Goal: Information Seeking & Learning: Find specific fact

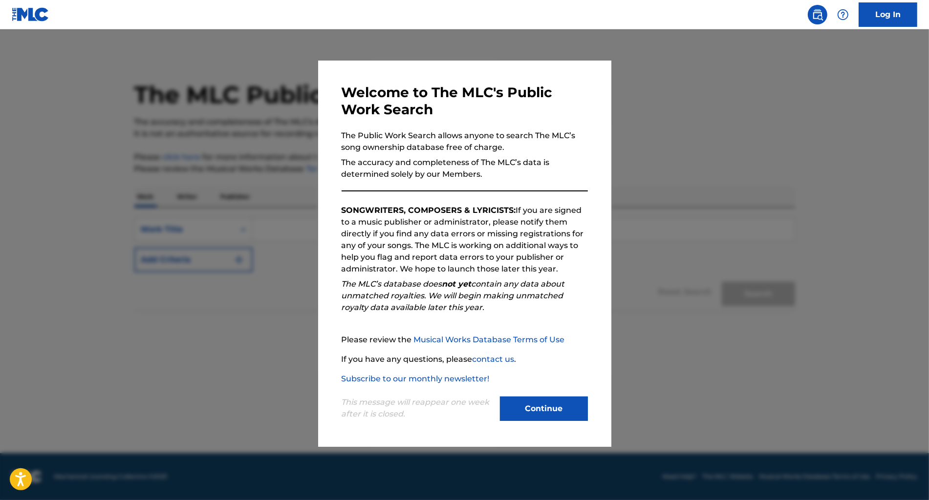
click at [561, 416] on button "Continue" at bounding box center [544, 409] width 88 height 24
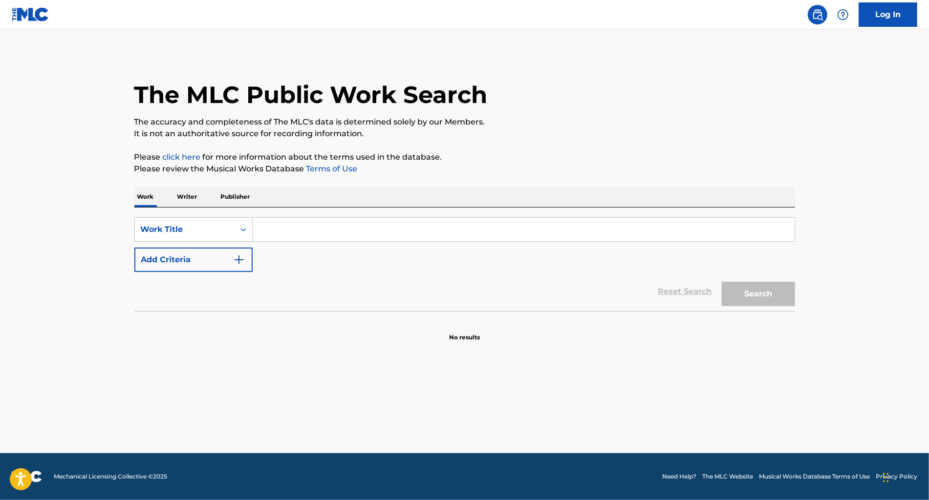
click at [347, 228] on input "Search Form" at bounding box center [524, 229] width 542 height 23
paste input "The Colour of [PERSON_NAME]"
type input "The Colour of [PERSON_NAME]"
click at [197, 260] on button "Add Criteria" at bounding box center [193, 260] width 118 height 24
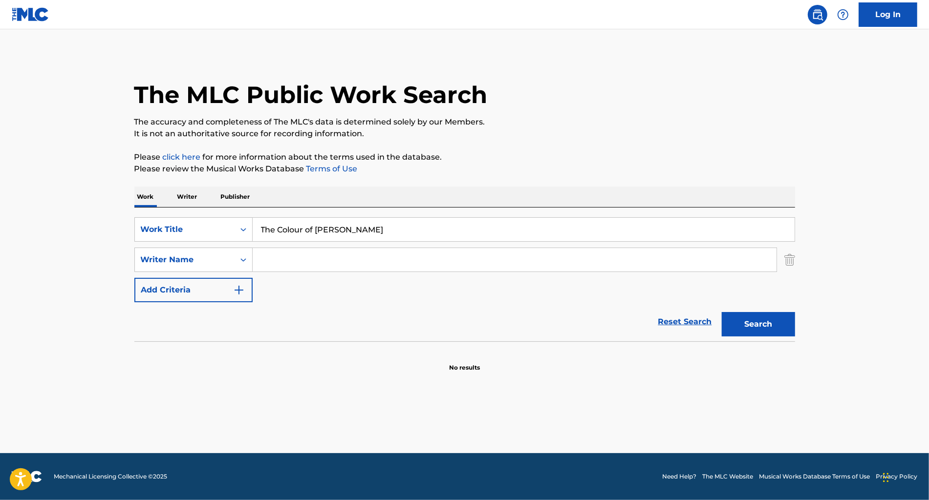
click at [309, 256] on input "Search Form" at bounding box center [515, 259] width 524 height 23
type input "jenkins"
click at [722, 312] on button "Search" at bounding box center [758, 324] width 73 height 24
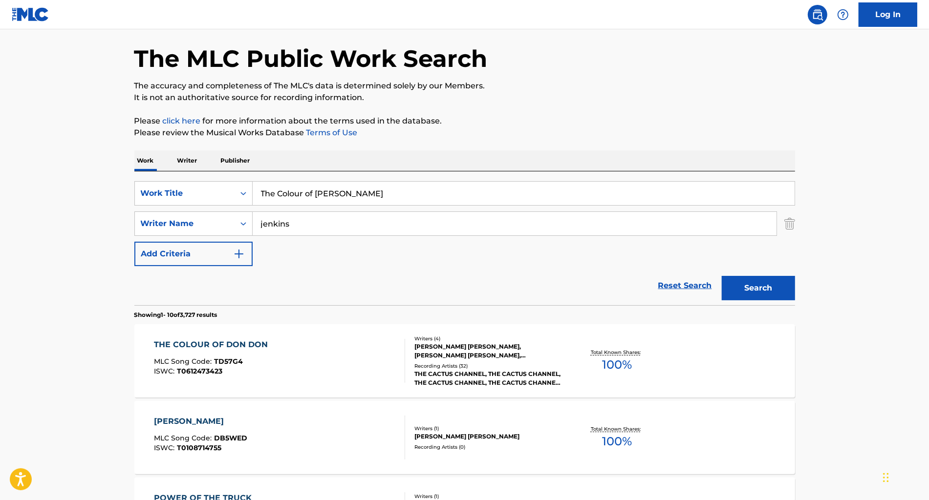
scroll to position [226, 0]
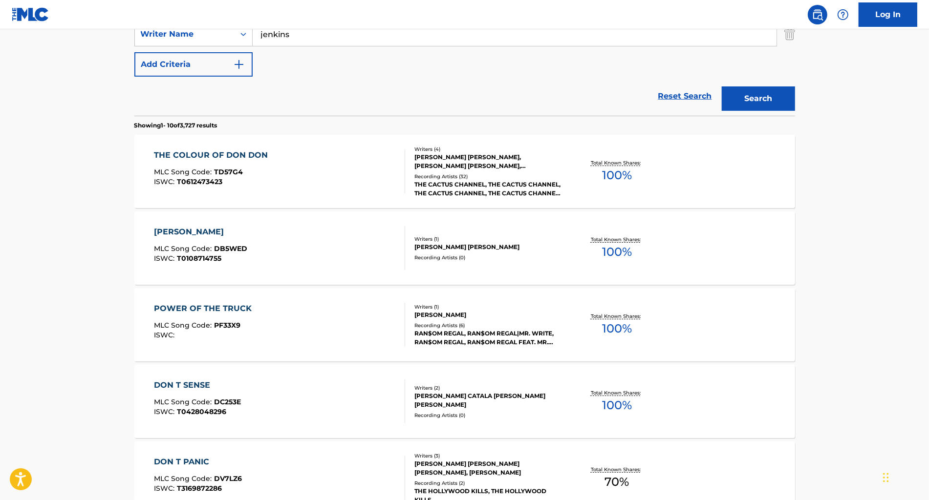
click at [334, 184] on div "THE COLOUR OF DON DON MLC Song Code : TD57G4 ISWC : T0612473423" at bounding box center [279, 172] width 251 height 44
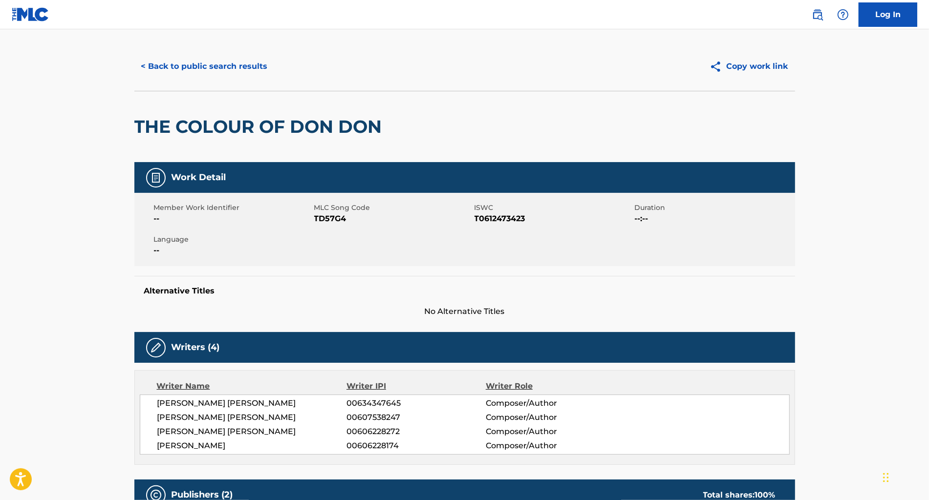
scroll to position [15, 0]
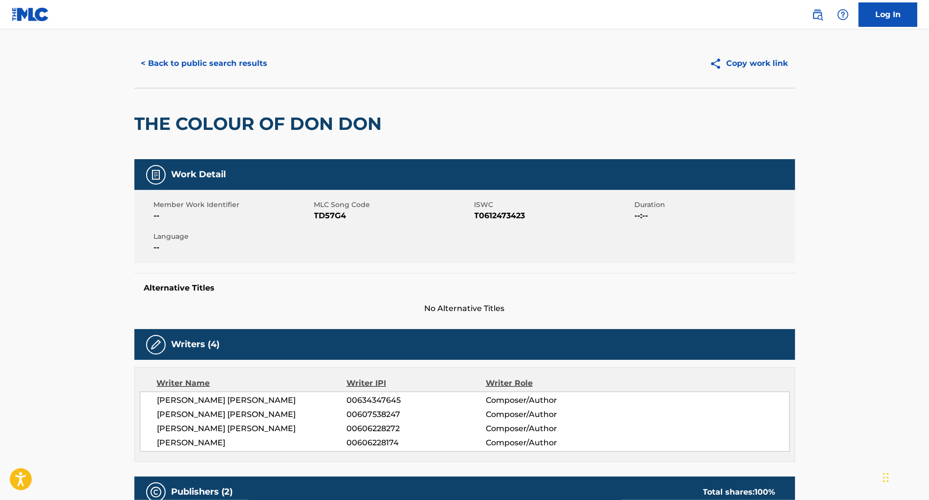
click at [335, 214] on span "TD57G4" at bounding box center [393, 216] width 158 height 12
copy span "TD57G4"
click at [190, 60] on button "< Back to public search results" at bounding box center [204, 63] width 140 height 24
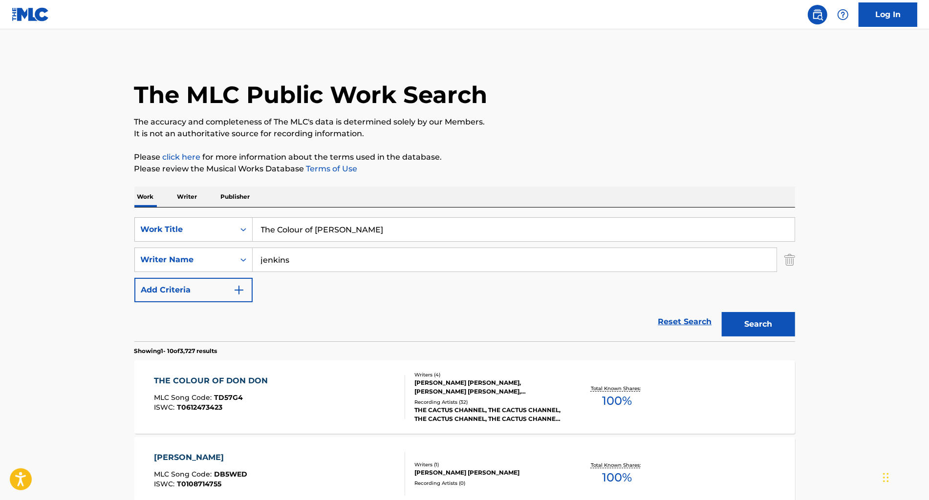
click at [335, 235] on input "The Colour of [PERSON_NAME]" at bounding box center [524, 229] width 542 height 23
click at [336, 235] on input "The Colour of [PERSON_NAME]" at bounding box center [524, 229] width 542 height 23
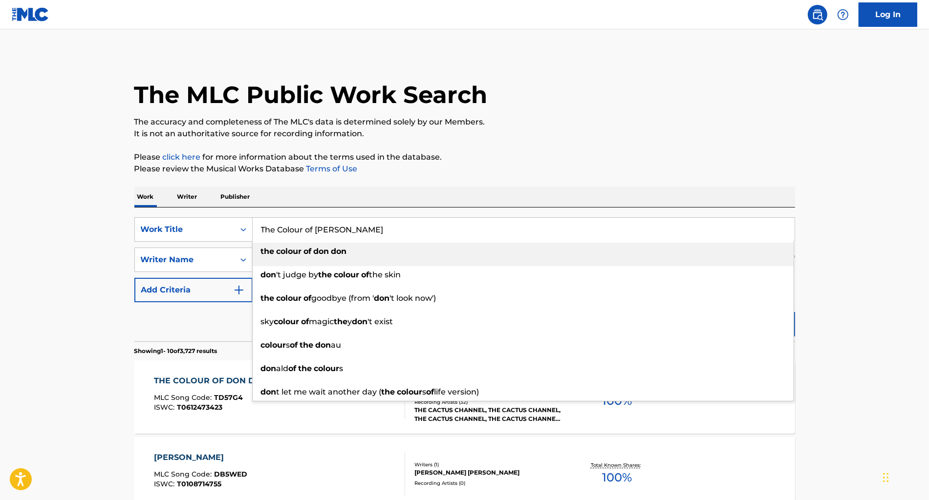
paste input "[PERSON_NAME] [PERSON_NAME]"
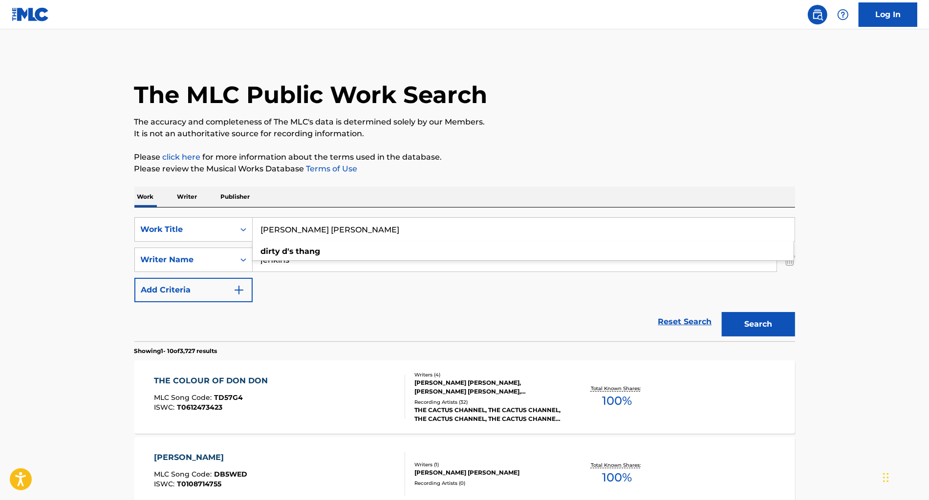
type input "[PERSON_NAME] [PERSON_NAME]"
click at [745, 318] on button "Search" at bounding box center [758, 324] width 73 height 24
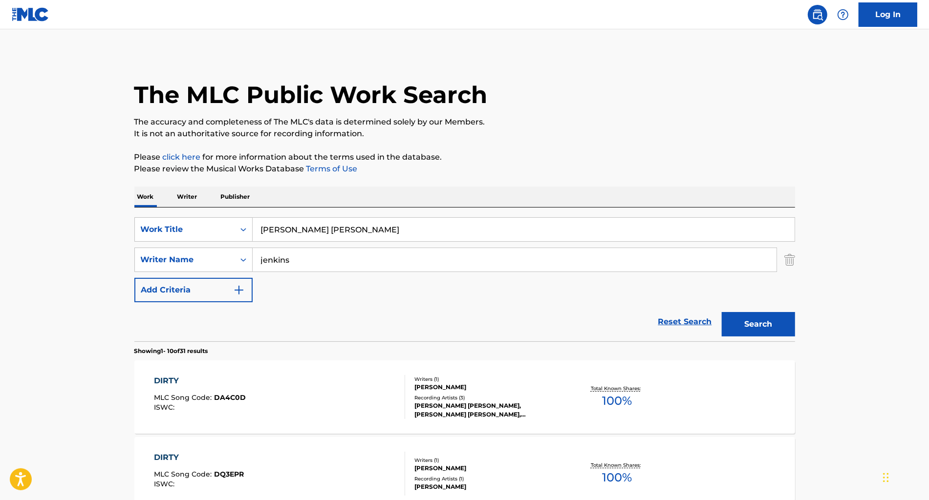
click at [354, 252] on input "jenkins" at bounding box center [515, 259] width 524 height 23
click at [353, 252] on input "jenkins" at bounding box center [515, 259] width 524 height 23
type input "[PERSON_NAME]"
click at [722, 312] on button "Search" at bounding box center [758, 324] width 73 height 24
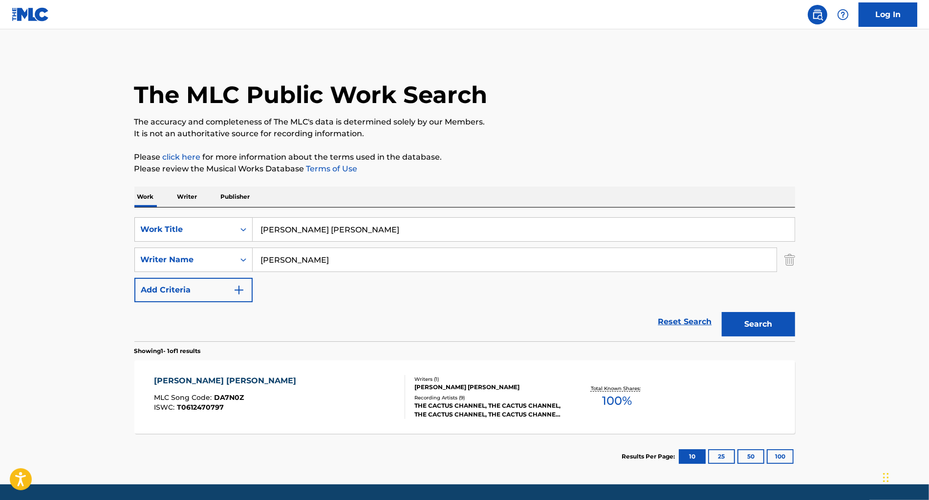
click at [336, 400] on div "[PERSON_NAME] [PERSON_NAME] MLC Song Code : DA7N0Z ISWC : T0612470797" at bounding box center [279, 397] width 251 height 44
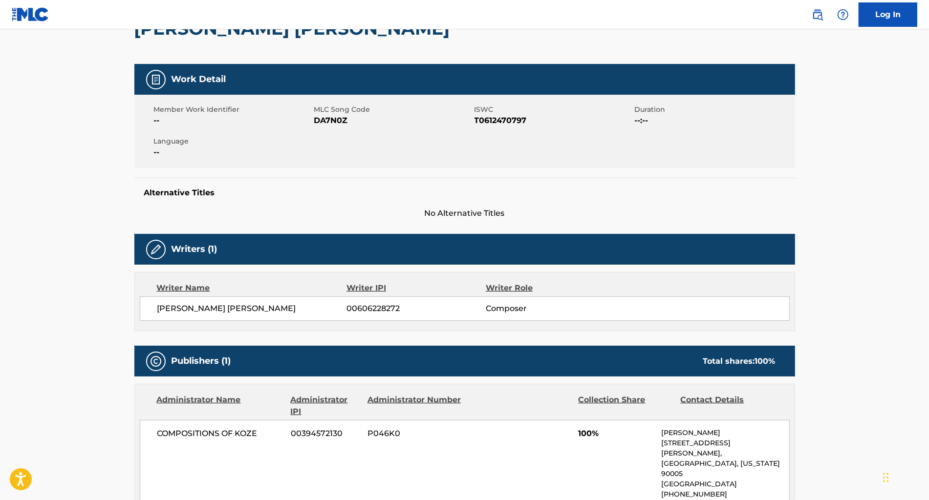
scroll to position [112, 0]
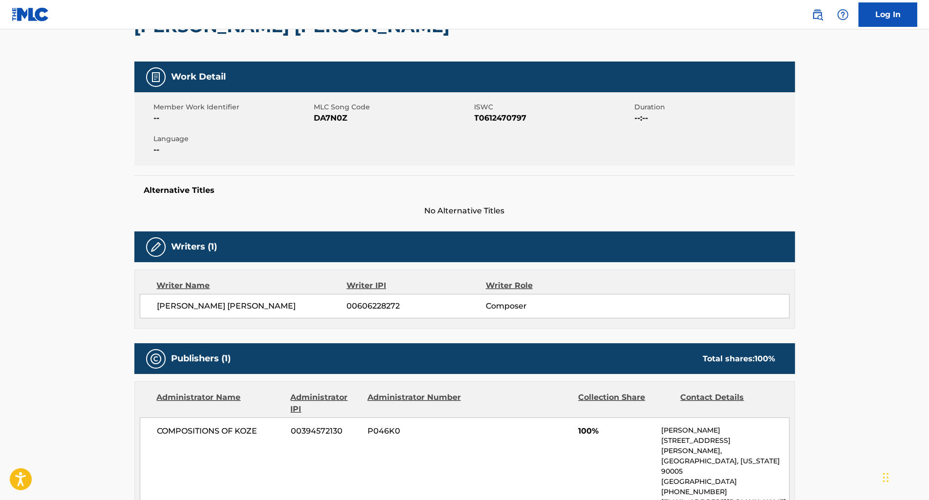
click at [328, 117] on span "DA7N0Z" at bounding box center [393, 118] width 158 height 12
copy span "DA7N0Z"
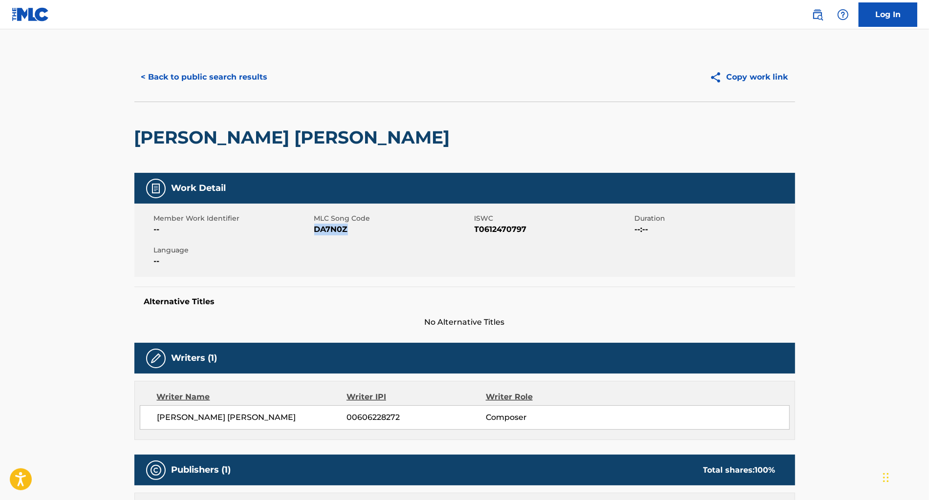
click at [223, 72] on button "< Back to public search results" at bounding box center [204, 77] width 140 height 24
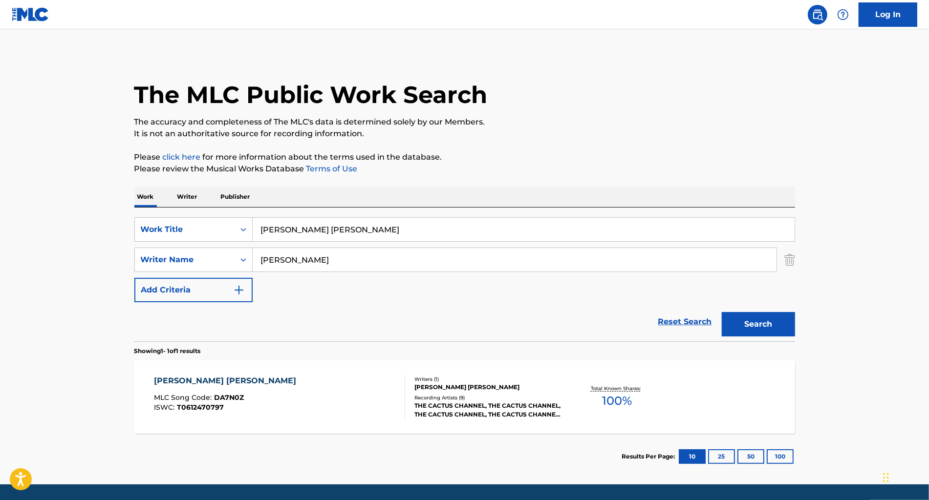
click at [296, 234] on input "[PERSON_NAME] [PERSON_NAME]" at bounding box center [524, 229] width 542 height 23
click at [297, 233] on input "[PERSON_NAME] [PERSON_NAME]" at bounding box center [524, 229] width 542 height 23
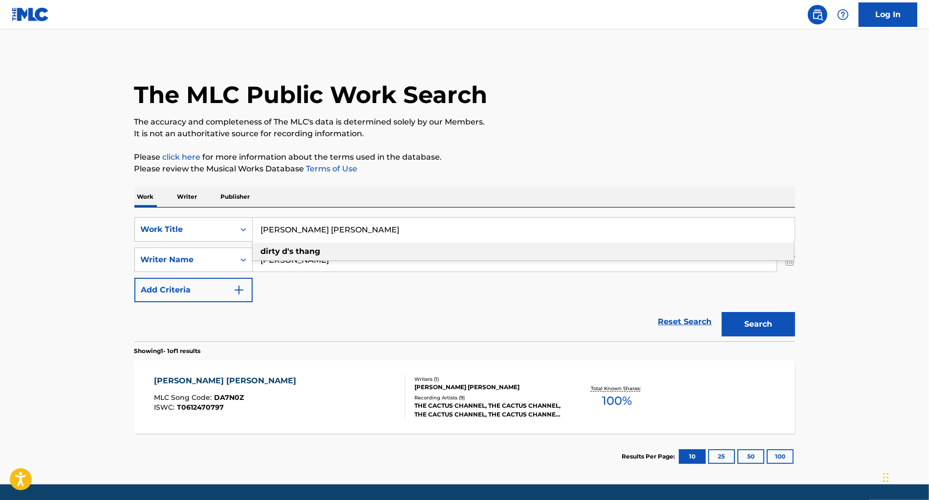
paste input "Budokan"
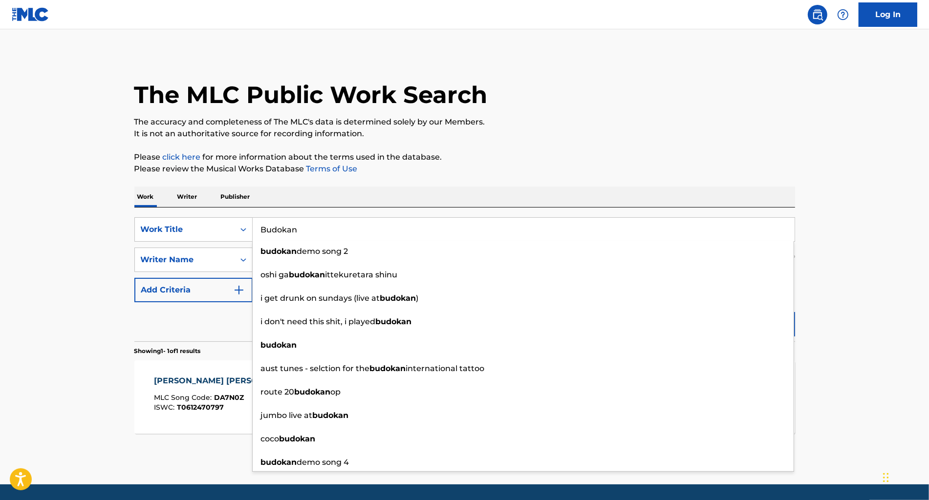
type input "Budokan"
click at [833, 148] on main "The MLC Public Work Search The accuracy and completeness of The MLC's data is d…" at bounding box center [464, 256] width 929 height 455
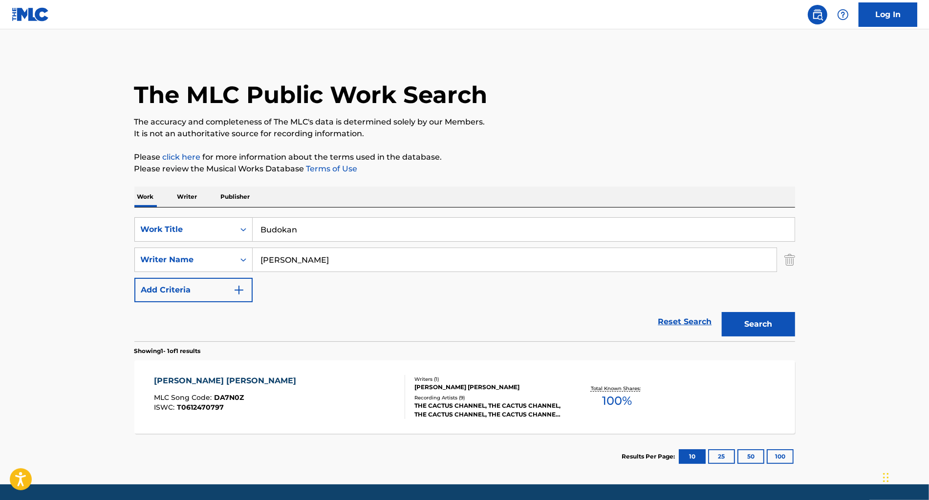
click at [781, 310] on div "Search" at bounding box center [756, 321] width 78 height 39
click at [777, 316] on button "Search" at bounding box center [758, 324] width 73 height 24
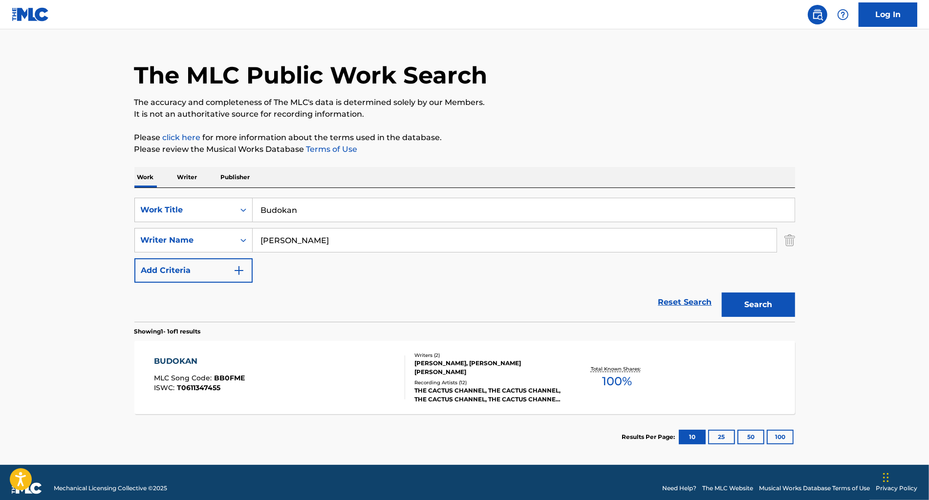
scroll to position [31, 0]
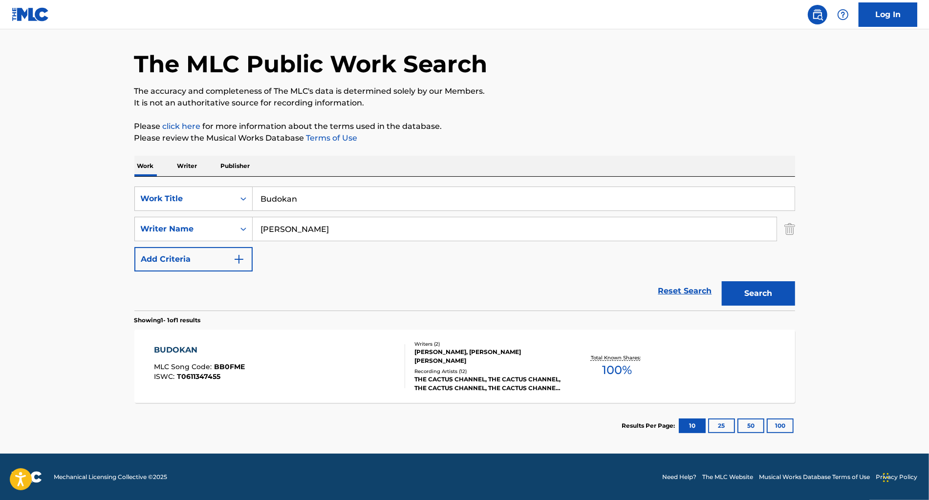
click at [357, 365] on div "BUDOKAN MLC Song Code : BB0FME ISWC : T0611347455" at bounding box center [279, 366] width 251 height 44
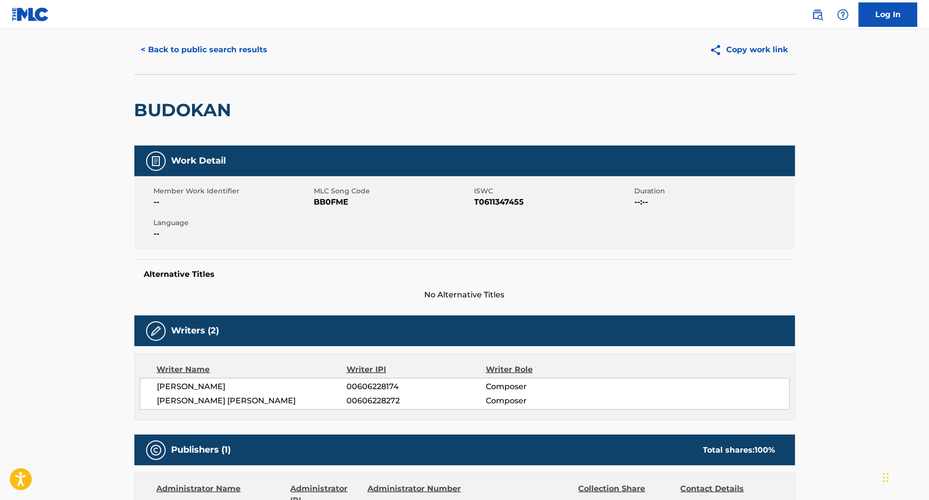
scroll to position [22, 0]
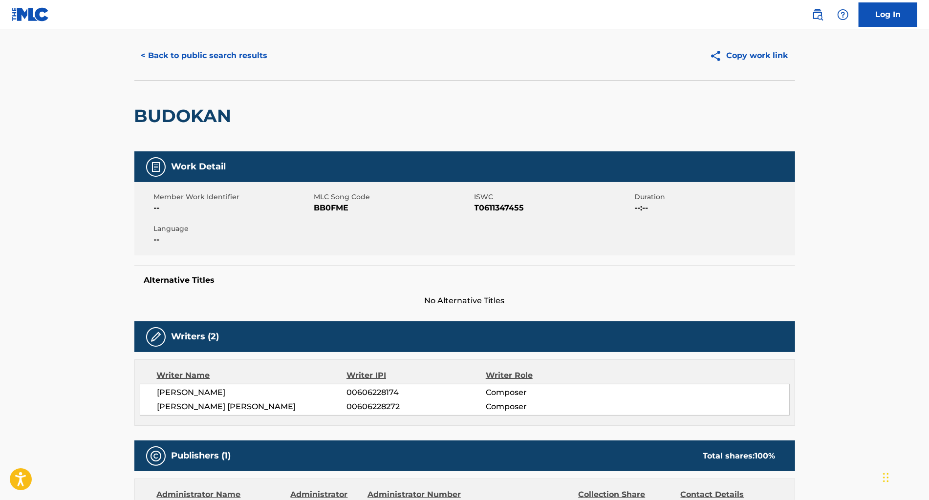
click at [333, 206] on span "BB0FME" at bounding box center [393, 208] width 158 height 12
copy span "BB0FME"
click at [176, 57] on button "< Back to public search results" at bounding box center [204, 55] width 140 height 24
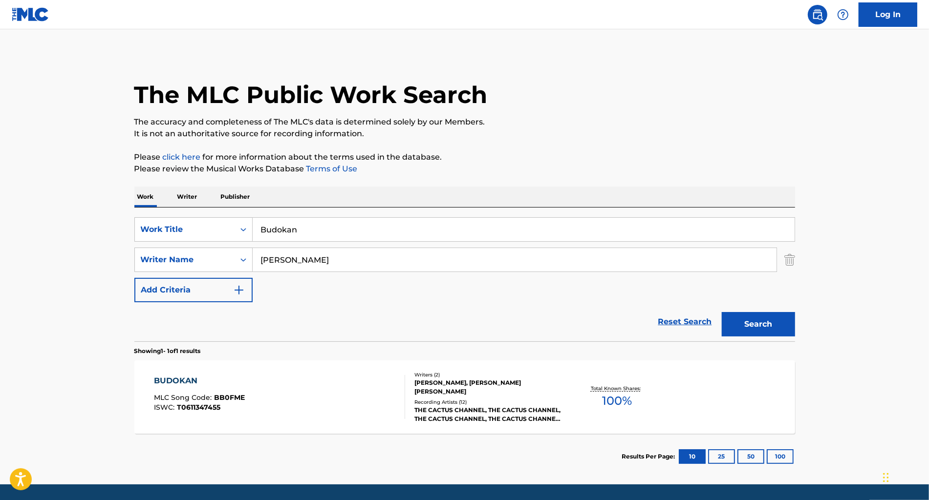
click at [307, 226] on input "Budokan" at bounding box center [524, 229] width 542 height 23
click at [305, 223] on input "Budokan" at bounding box center [524, 229] width 542 height 23
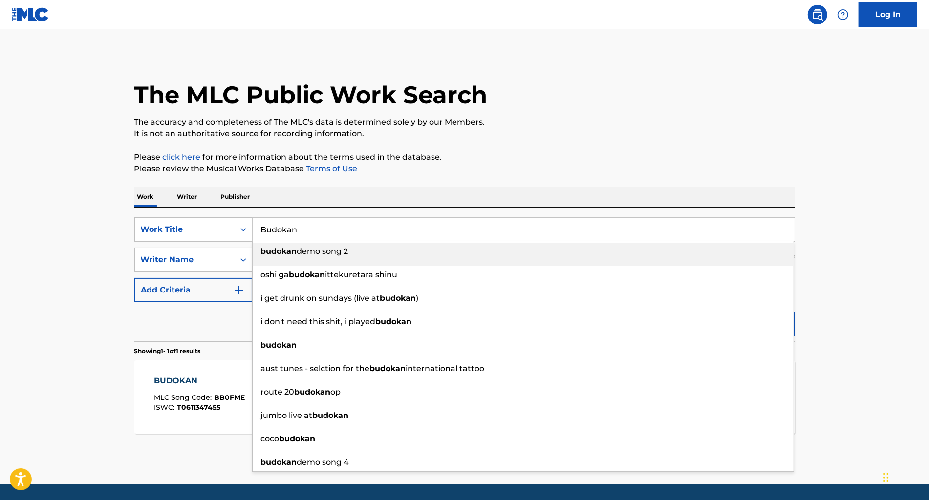
click at [304, 224] on input "Budokan" at bounding box center [524, 229] width 542 height 23
click at [304, 225] on input "Budokan" at bounding box center [524, 229] width 542 height 23
paste input "Jungle Ru"
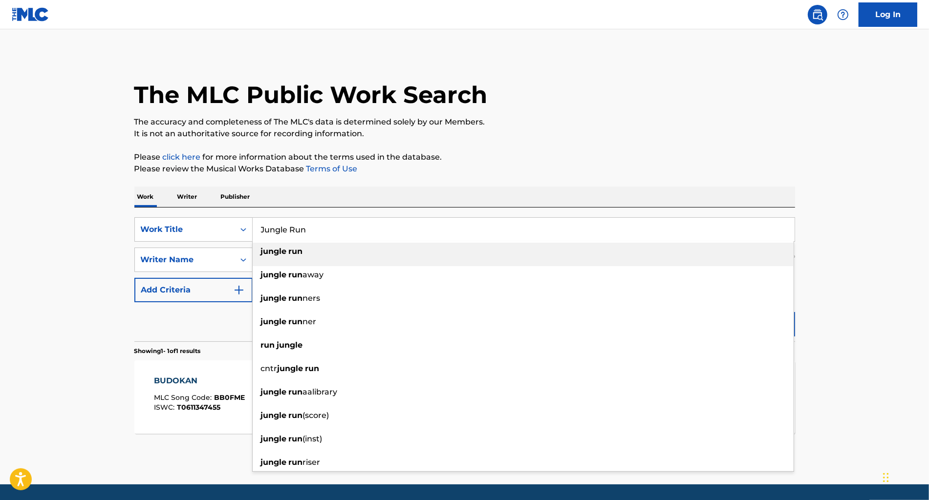
type input "Jungle Run"
click at [479, 187] on div "Work Writer Publisher" at bounding box center [464, 197] width 661 height 21
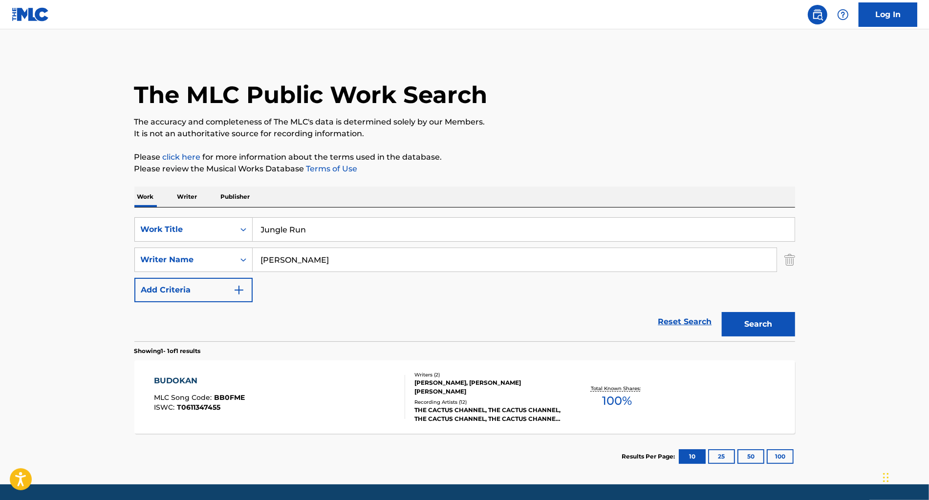
click at [749, 328] on button "Search" at bounding box center [758, 324] width 73 height 24
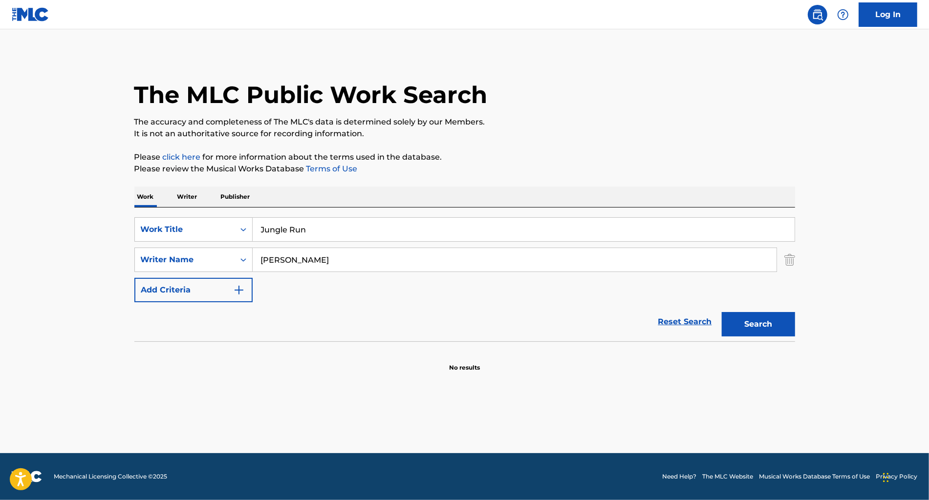
click at [327, 258] on input "[PERSON_NAME]" at bounding box center [515, 259] width 524 height 23
click at [326, 258] on input "[PERSON_NAME]" at bounding box center [515, 259] width 524 height 23
click at [297, 257] on input "[PERSON_NAME]" at bounding box center [515, 259] width 524 height 23
click at [298, 257] on input "[PERSON_NAME]" at bounding box center [515, 259] width 524 height 23
click at [297, 257] on input "[PERSON_NAME]" at bounding box center [515, 259] width 524 height 23
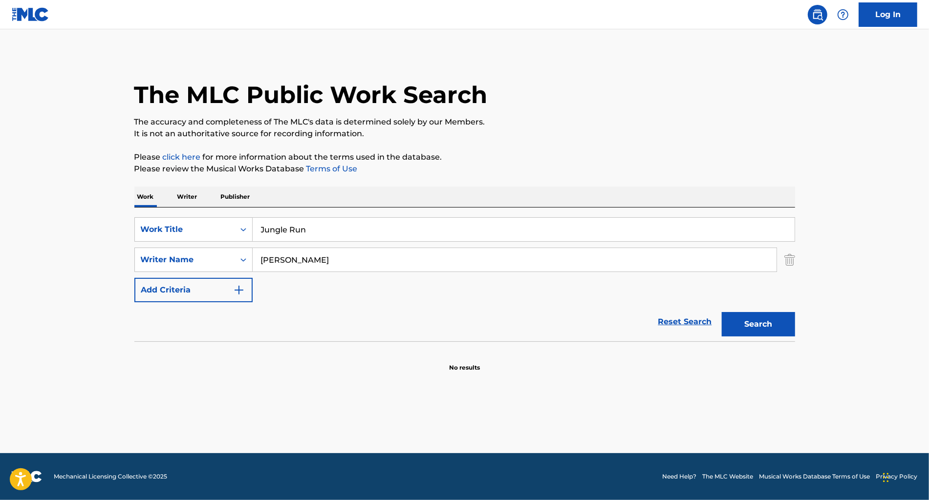
click at [297, 257] on input "[PERSON_NAME]" at bounding box center [515, 259] width 524 height 23
type input "jenkins"
click at [763, 325] on button "Search" at bounding box center [758, 324] width 73 height 24
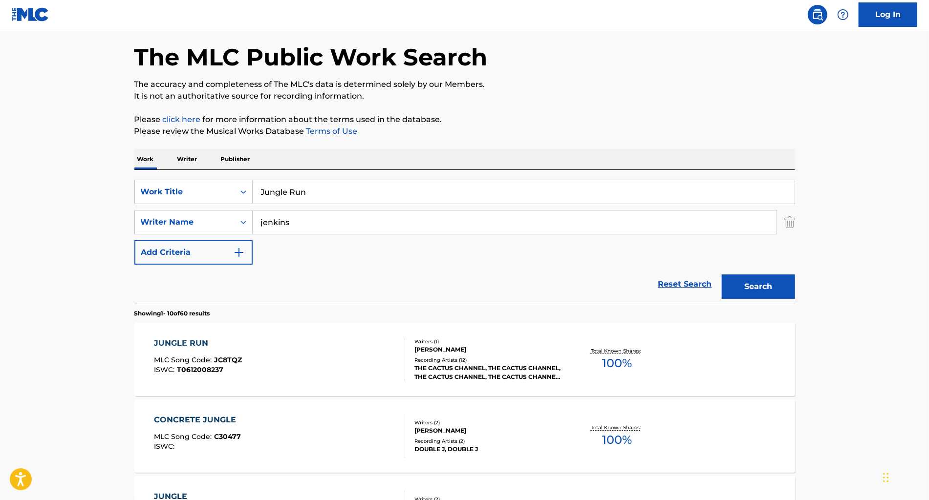
scroll to position [221, 0]
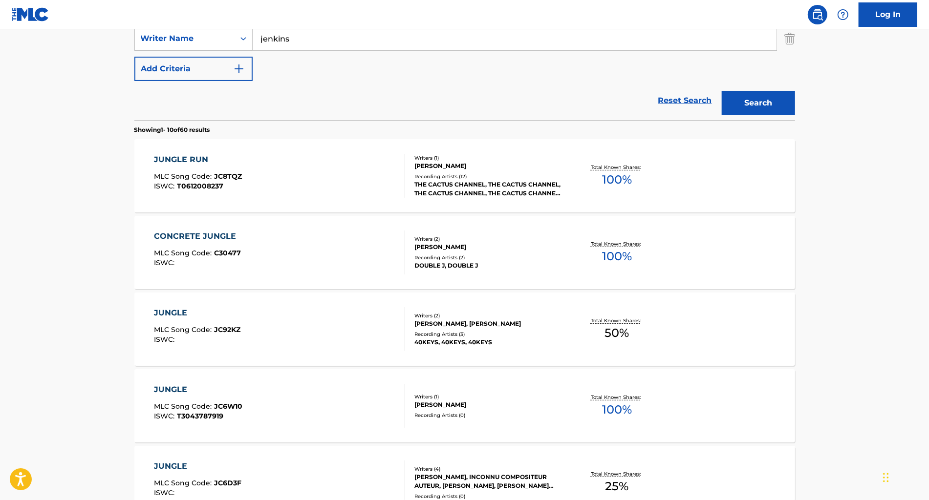
click at [351, 186] on div "JUNGLE RUN MLC Song Code : JC8TQZ ISWC : T0612008237" at bounding box center [279, 176] width 251 height 44
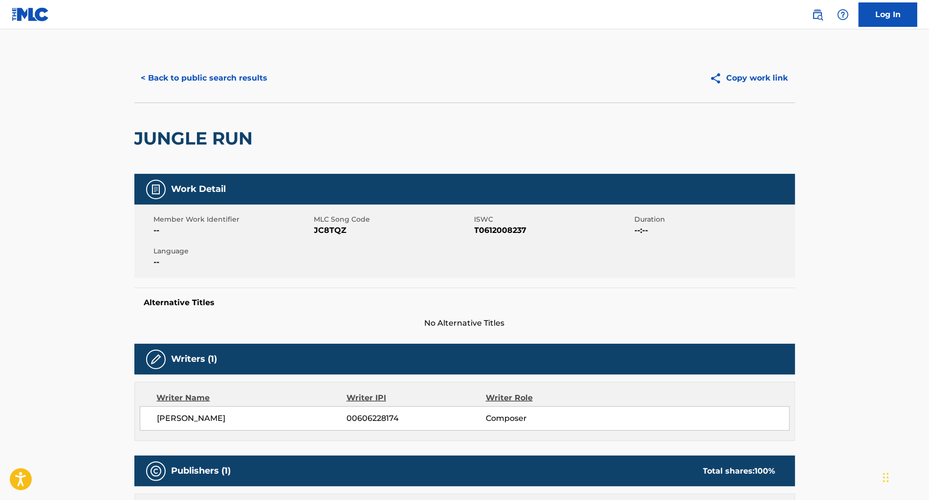
click at [495, 230] on span "T0612008237" at bounding box center [553, 231] width 158 height 12
click at [343, 230] on span "JC8TQZ" at bounding box center [393, 231] width 158 height 12
click at [328, 233] on span "JC8TQZ" at bounding box center [393, 231] width 158 height 12
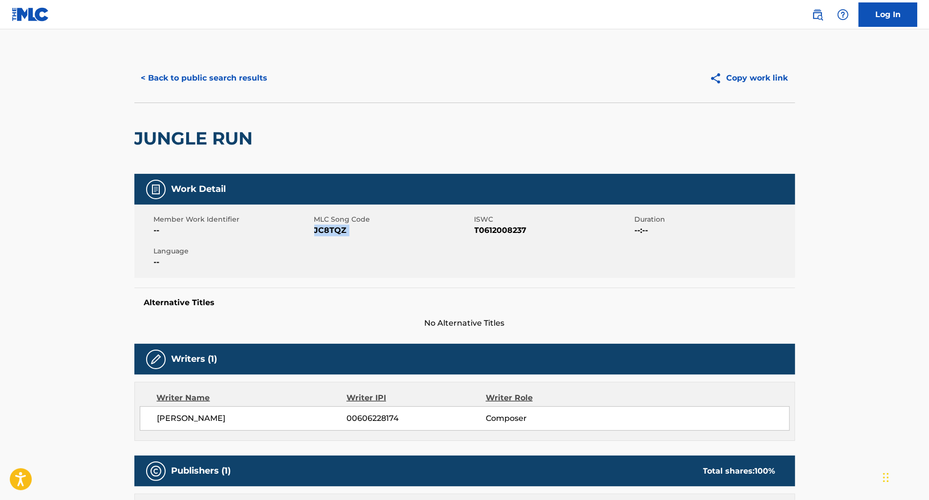
click at [328, 233] on span "JC8TQZ" at bounding box center [393, 231] width 158 height 12
copy span "JC8TQZ"
